Goal: Transaction & Acquisition: Book appointment/travel/reservation

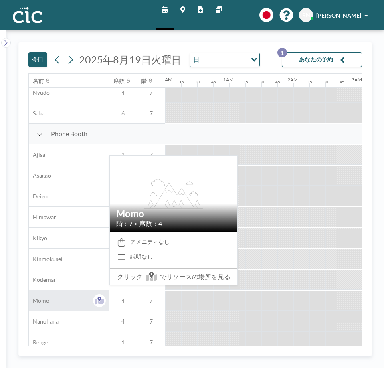
scroll to position [189, 0]
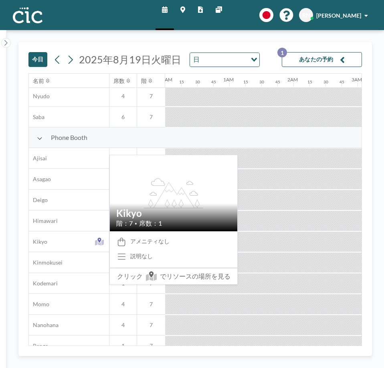
drag, startPoint x: 69, startPoint y: 237, endPoint x: 448, endPoint y: 250, distance: 379.1
click at [383, 250] on html "スケジュール マップ レポート 他のサイト English Polski 日本語 Española RN [PERSON_NAME] [DATE] [DATE…" at bounding box center [192, 184] width 384 height 368
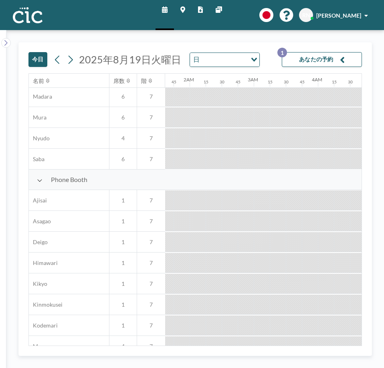
scroll to position [147, 0]
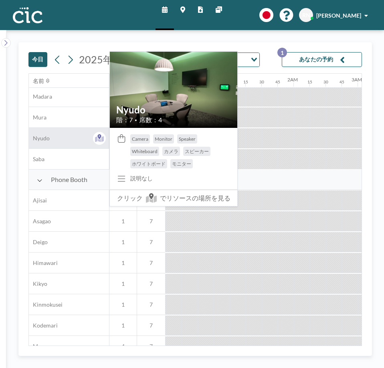
click at [51, 129] on div "Nyudo" at bounding box center [69, 138] width 80 height 20
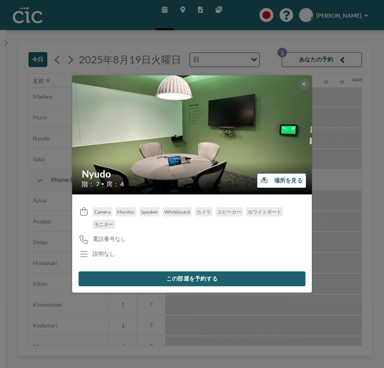
click at [211, 277] on button "この部屋を予約する" at bounding box center [191, 278] width 227 height 15
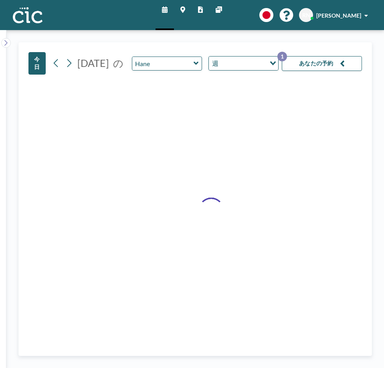
type input "Nyudo"
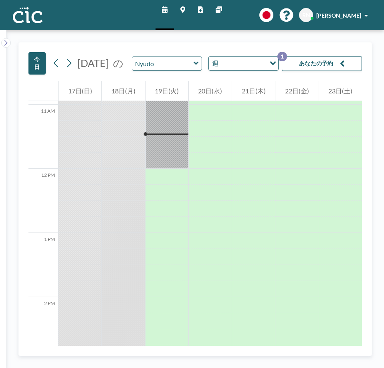
scroll to position [705, 0]
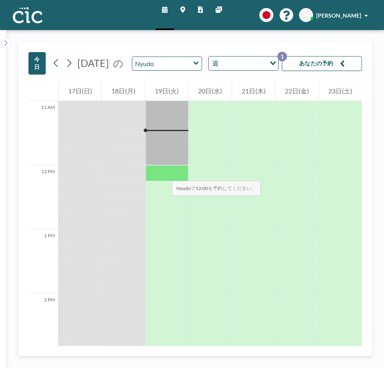
click at [164, 173] on div at bounding box center [166, 173] width 43 height 16
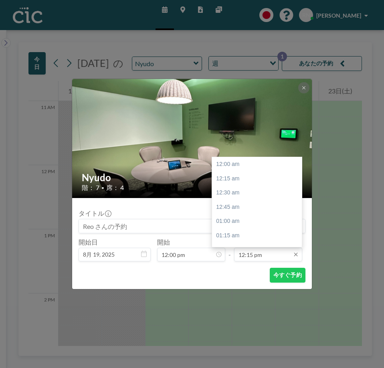
scroll to position [698, 0]
click at [251, 257] on input "12:15 pm" at bounding box center [268, 255] width 68 height 14
click at [261, 256] on input "12:15 pm" at bounding box center [268, 255] width 68 height 14
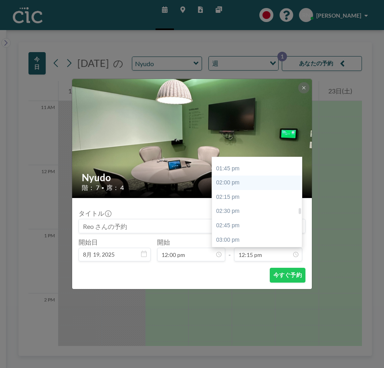
drag, startPoint x: 249, startPoint y: 206, endPoint x: 233, endPoint y: 186, distance: 25.1
click at [233, 186] on div "02:00 pm" at bounding box center [259, 182] width 94 height 14
type input "02:00 pm"
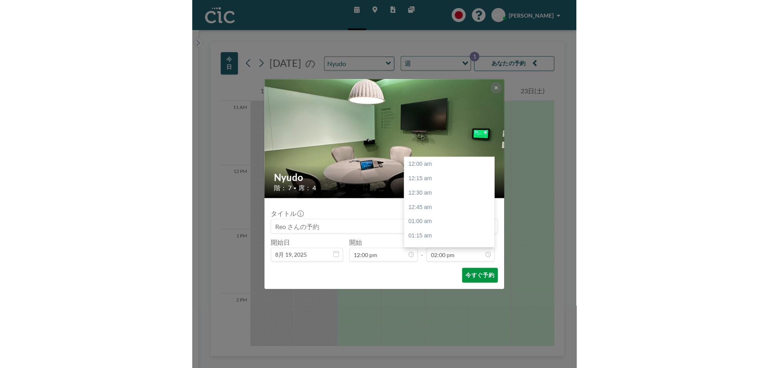
scroll to position [798, 0]
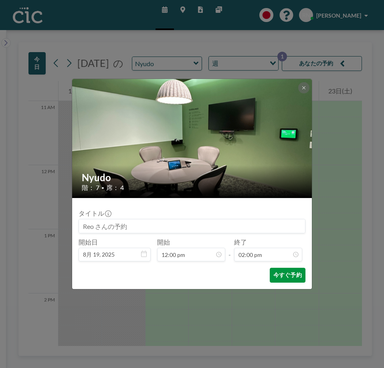
click at [277, 274] on button "今すぐ予約" at bounding box center [288, 275] width 36 height 15
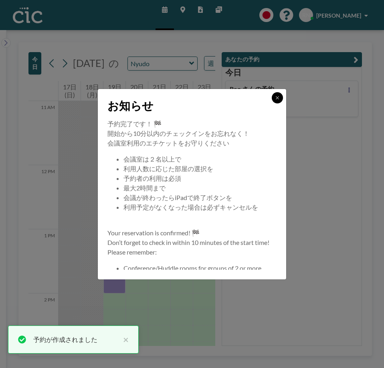
click at [278, 95] on icon at bounding box center [277, 97] width 5 height 5
